Goal: Task Accomplishment & Management: Use online tool/utility

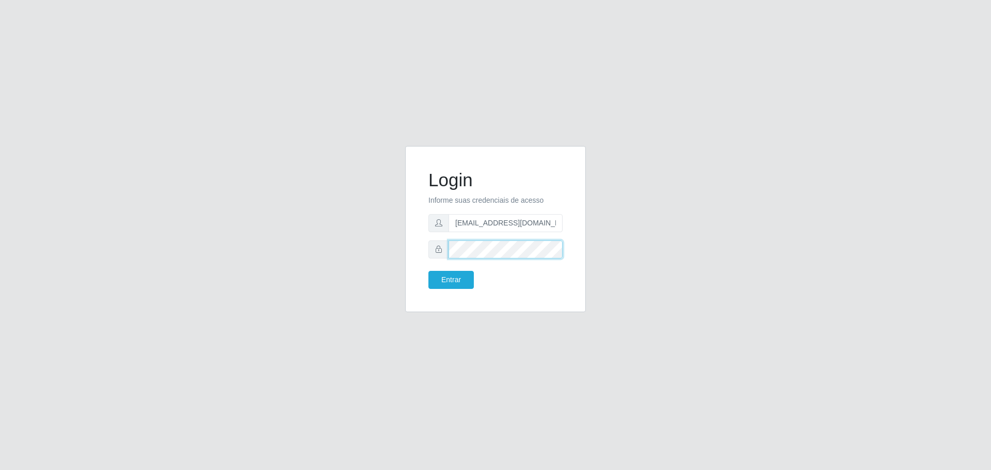
click at [436, 250] on div at bounding box center [496, 250] width 134 height 18
click at [429, 271] on button "Entrar" at bounding box center [451, 280] width 45 height 18
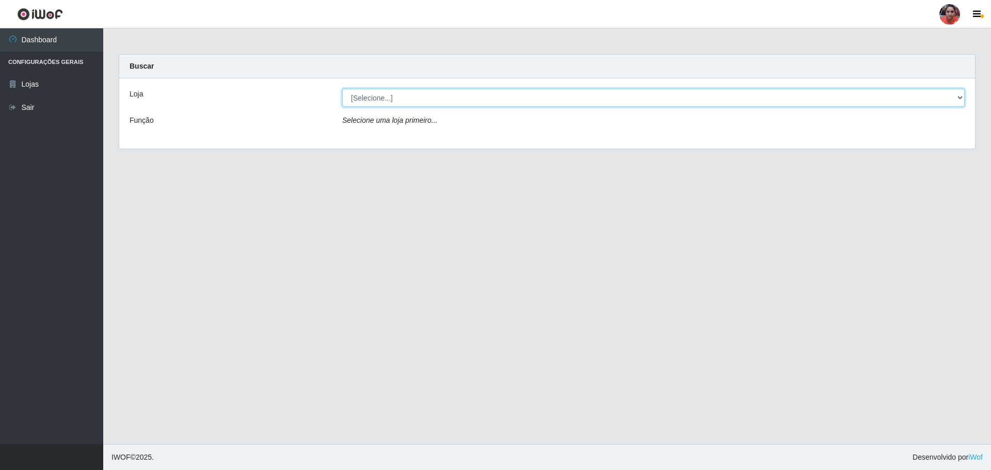
click at [856, 97] on select "[Selecione...] Mar Vermelho - Loja 05" at bounding box center [653, 98] width 623 height 18
select select "252"
click at [342, 89] on select "[Selecione...] Mar Vermelho - Loja 05" at bounding box center [653, 98] width 623 height 18
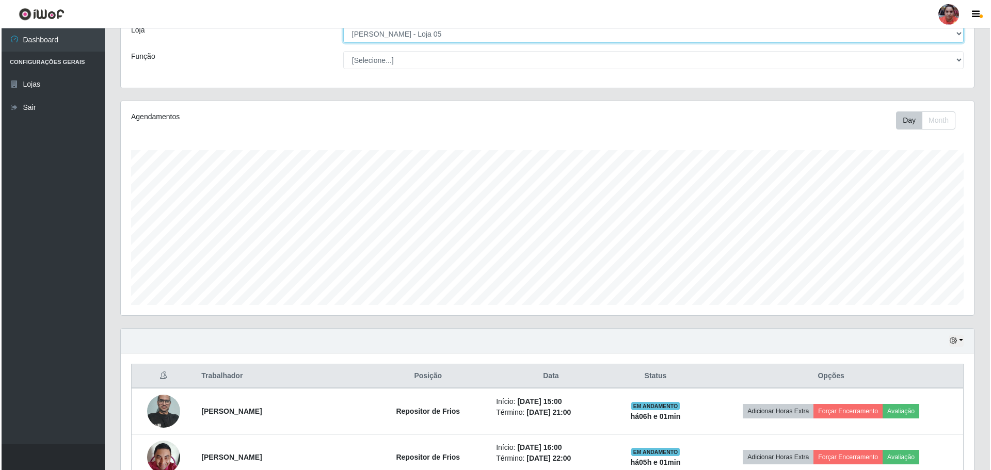
scroll to position [207, 0]
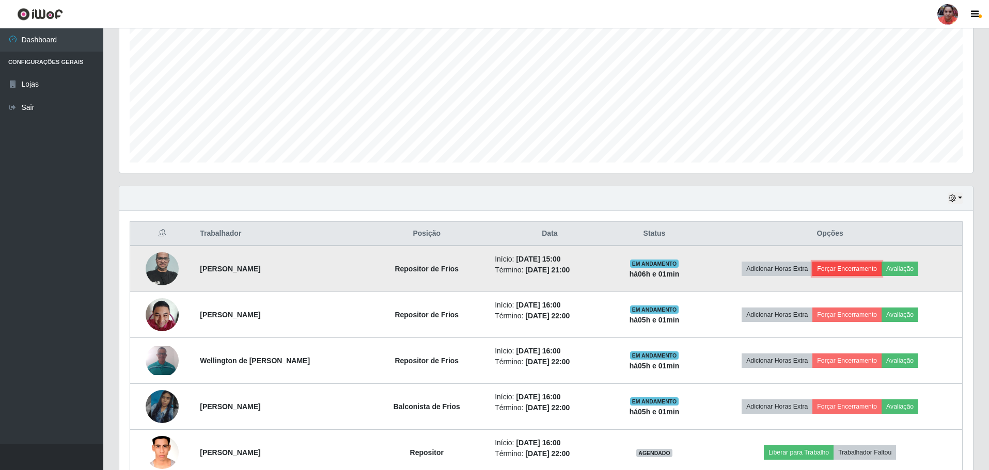
click at [864, 267] on button "Forçar Encerramento" at bounding box center [846, 269] width 69 height 14
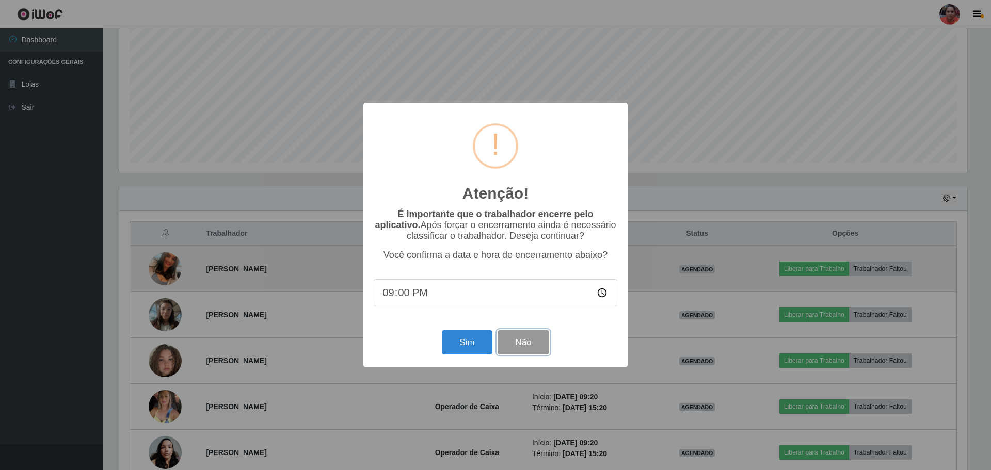
click at [529, 343] on button "Não" at bounding box center [523, 342] width 51 height 24
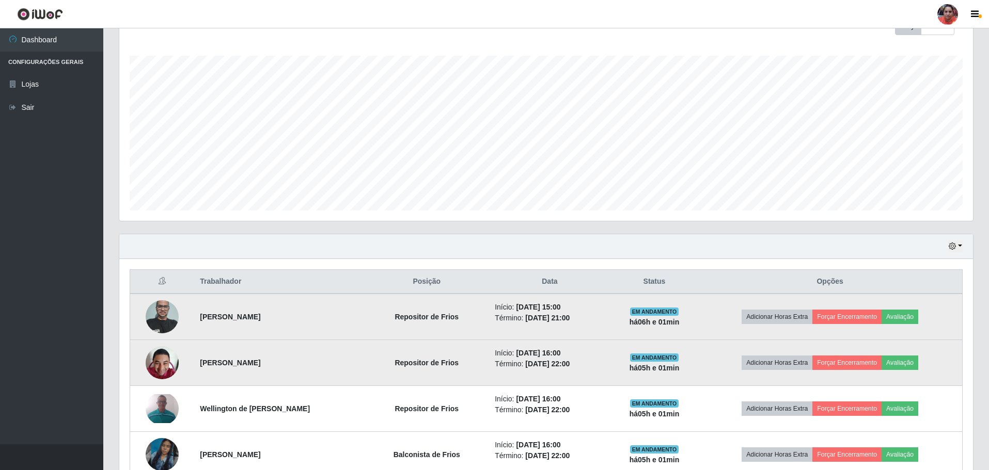
scroll to position [0, 0]
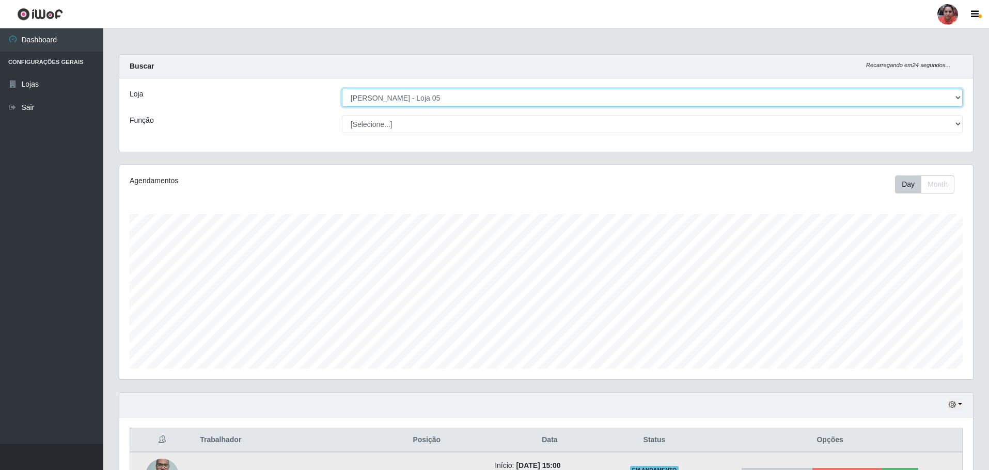
click at [454, 97] on select "[Selecione...] Mar Vermelho - Loja 05" at bounding box center [652, 98] width 621 height 18
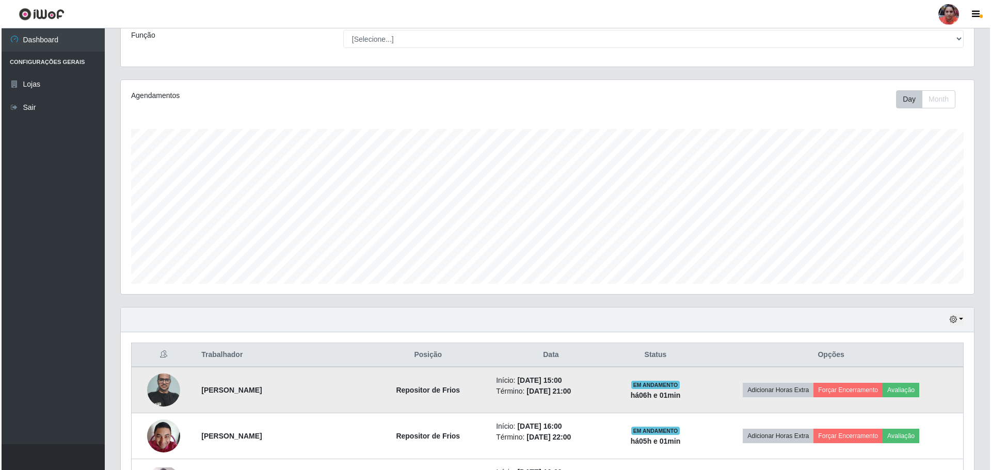
scroll to position [155, 0]
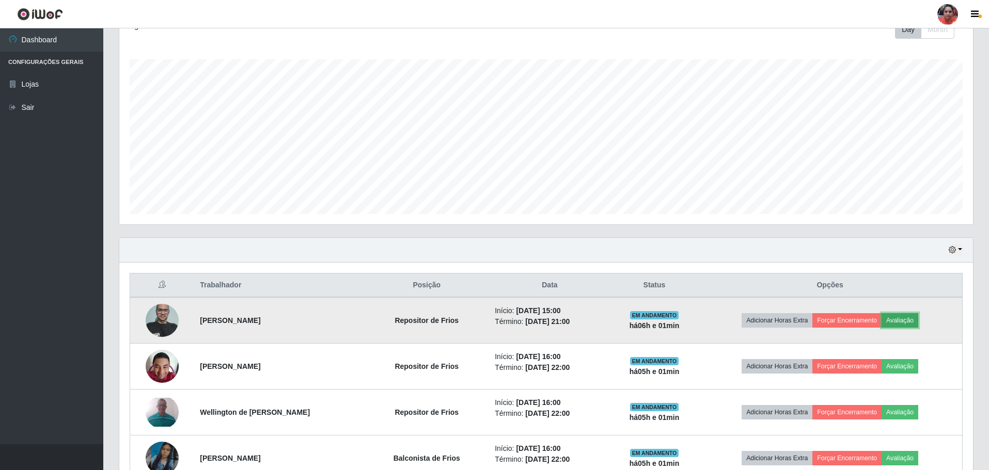
click at [910, 319] on button "Avaliação" at bounding box center [899, 320] width 37 height 14
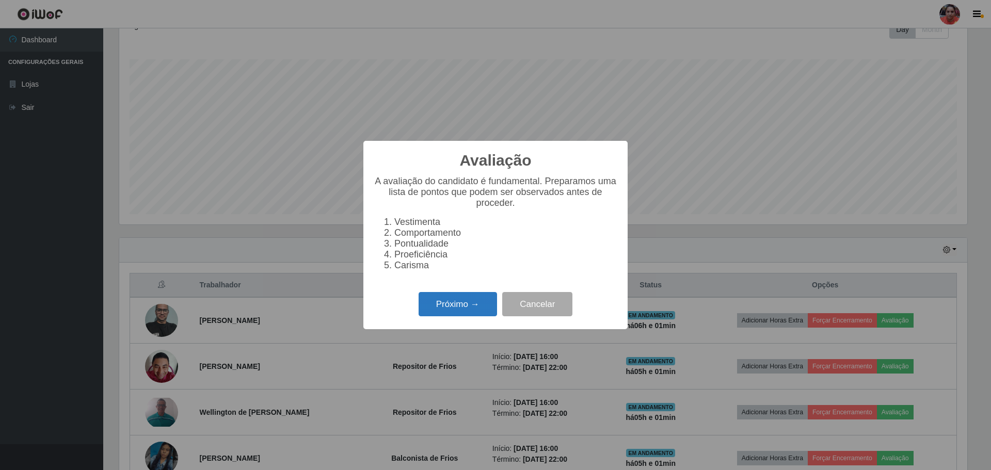
click at [469, 308] on button "Próximo →" at bounding box center [458, 304] width 78 height 24
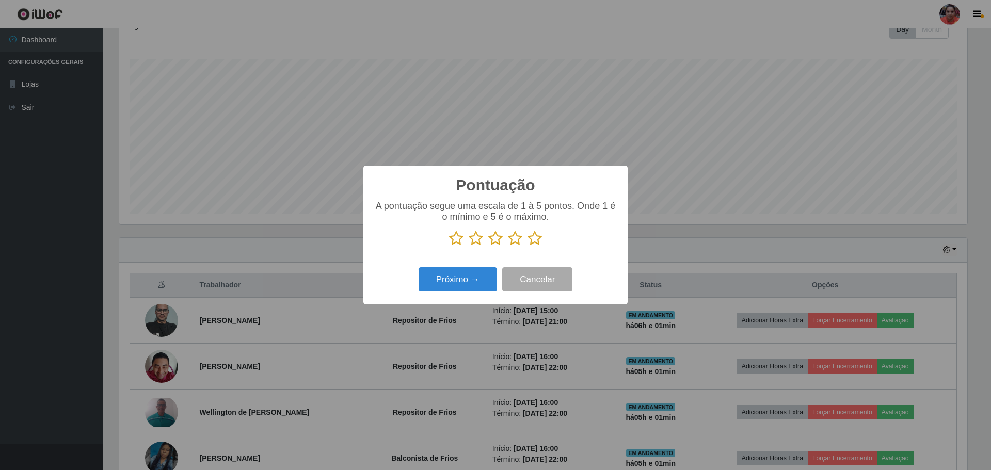
click at [535, 240] on icon at bounding box center [535, 238] width 14 height 15
click at [528, 246] on input "radio" at bounding box center [528, 246] width 0 height 0
click at [478, 277] on button "Próximo →" at bounding box center [458, 279] width 78 height 24
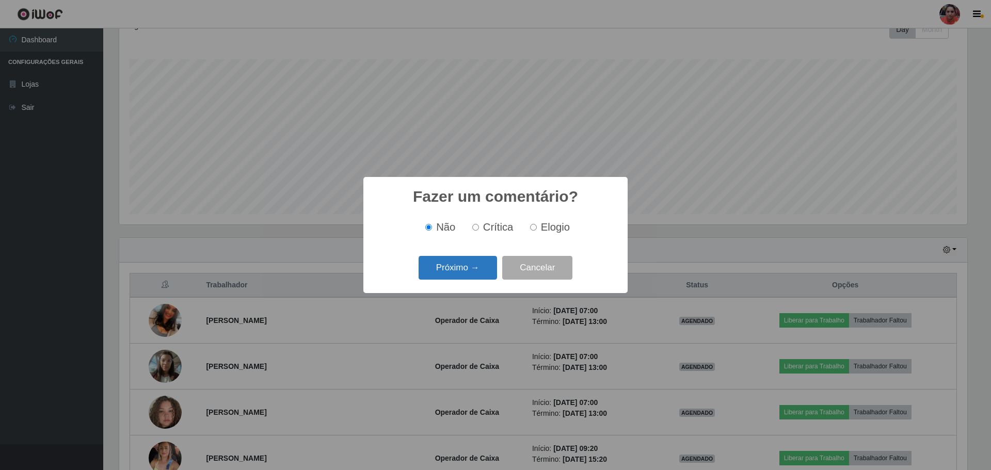
click at [476, 267] on button "Próximo →" at bounding box center [458, 268] width 78 height 24
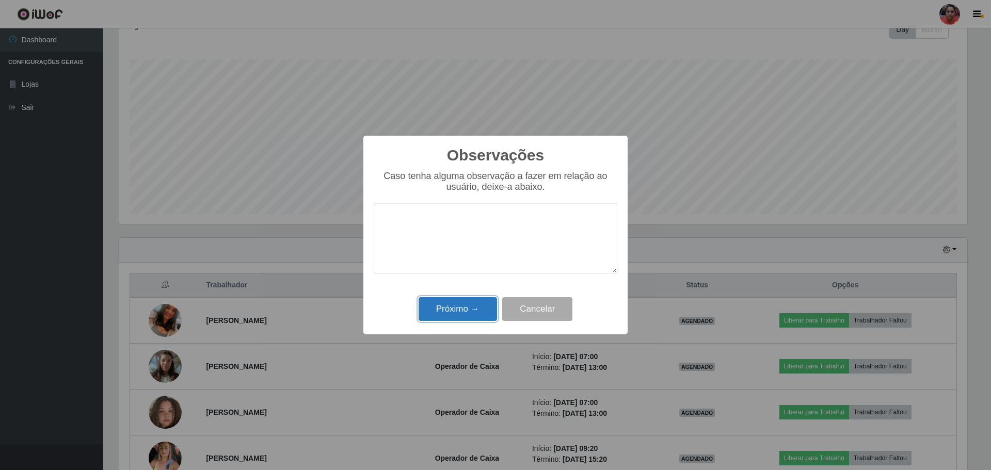
click at [477, 308] on button "Próximo →" at bounding box center [458, 309] width 78 height 24
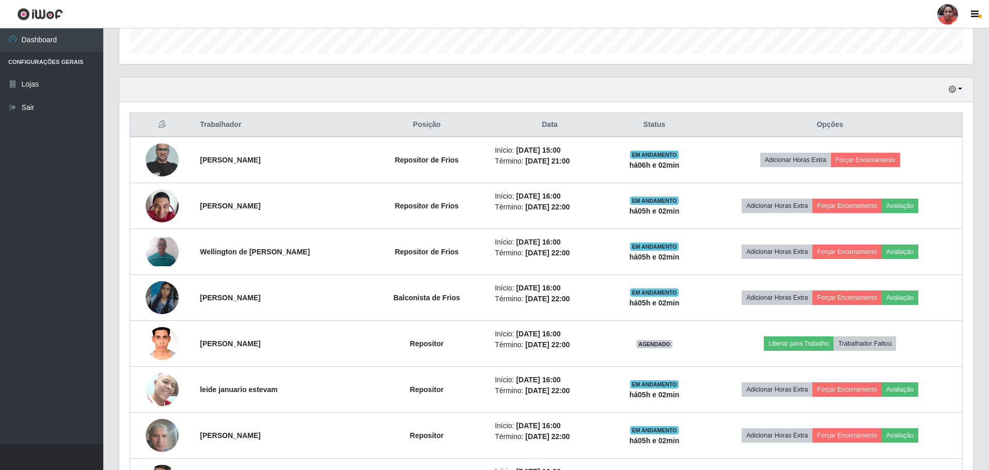
scroll to position [210, 0]
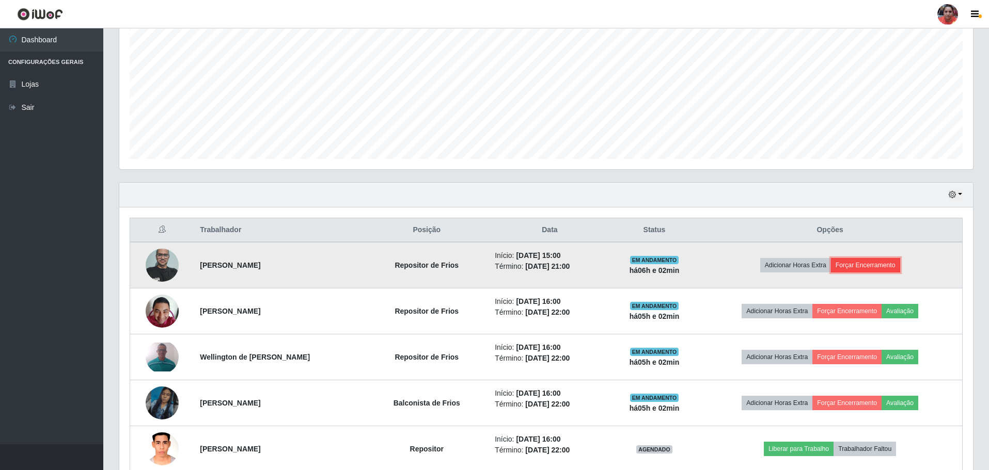
click at [869, 262] on button "Forçar Encerramento" at bounding box center [865, 265] width 69 height 14
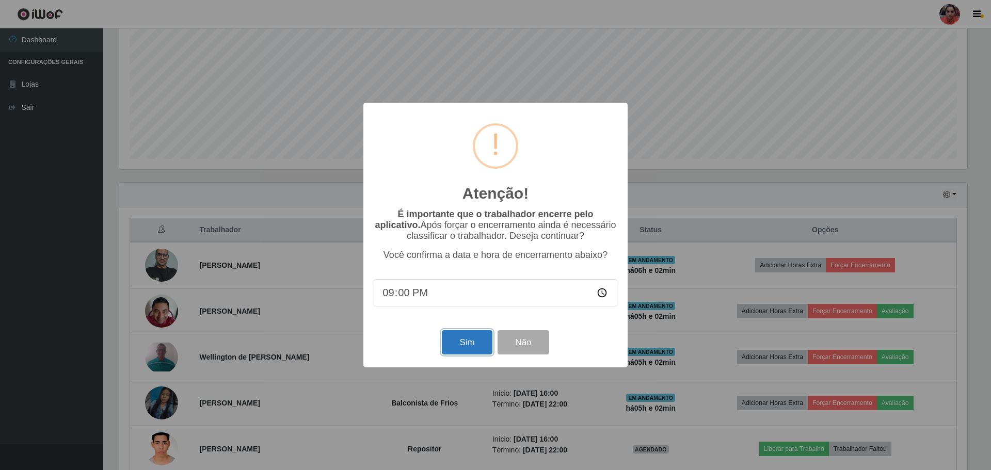
click at [467, 346] on button "Sim" at bounding box center [467, 342] width 50 height 24
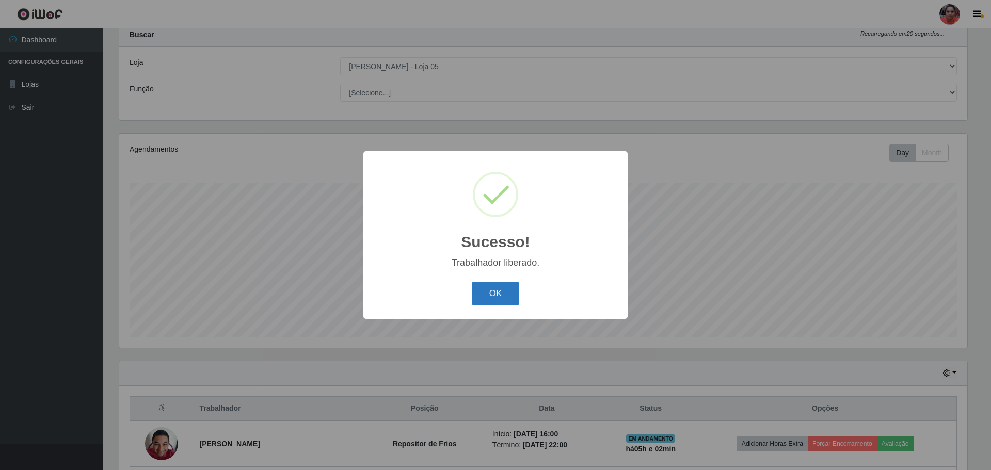
click at [507, 295] on button "OK" at bounding box center [496, 294] width 48 height 24
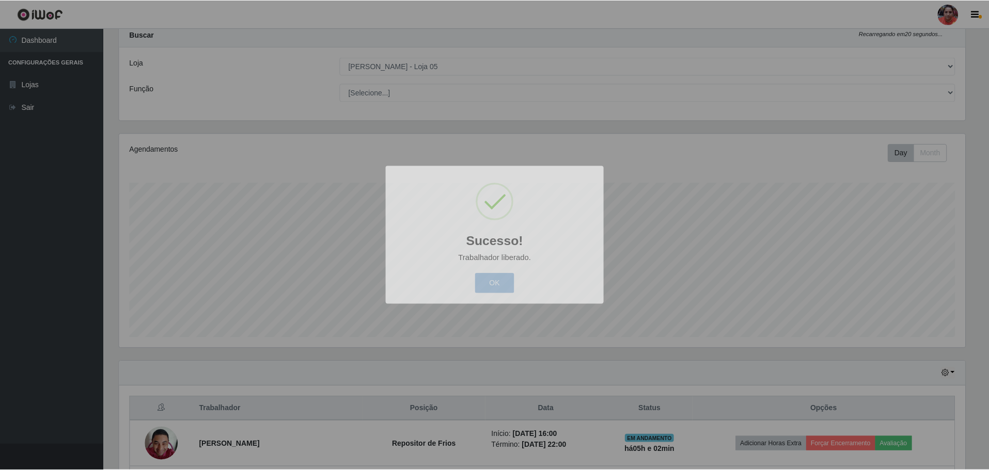
scroll to position [214, 854]
